Goal: Navigation & Orientation: Find specific page/section

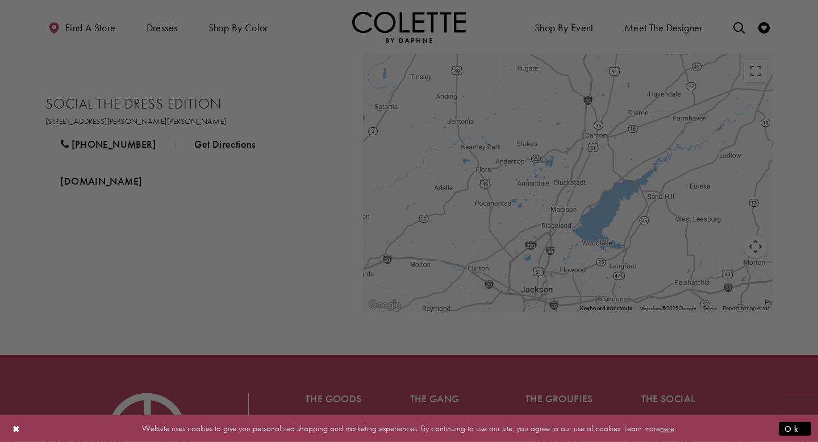
click at [198, 20] on div at bounding box center [413, 223] width 826 height 446
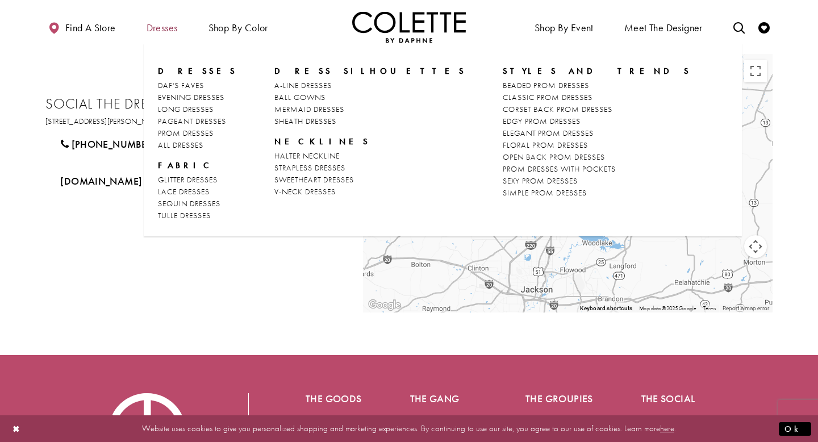
click at [175, 34] on span "Dresses" at bounding box center [162, 27] width 31 height 11
click at [209, 98] on span "EVENING DRESSES" at bounding box center [191, 97] width 66 height 10
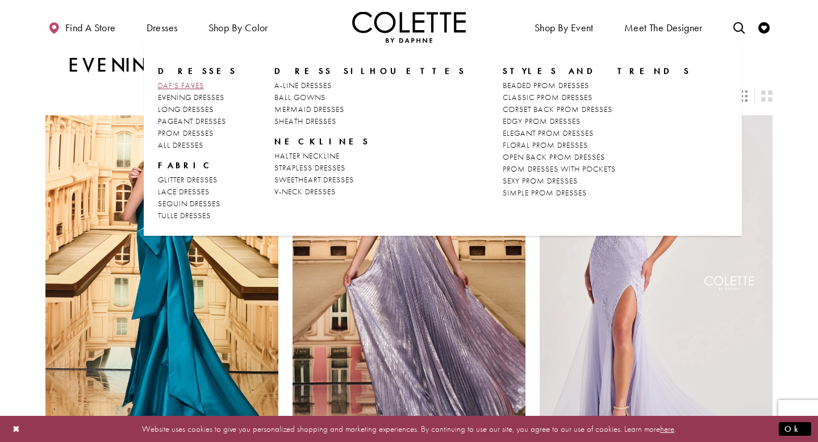
click at [185, 80] on link "DAF'S FAVES" at bounding box center [198, 86] width 80 height 12
